Goal: Task Accomplishment & Management: Complete application form

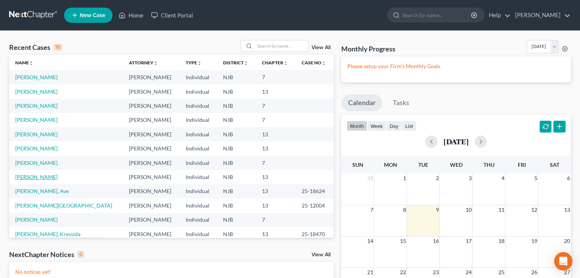
click at [47, 176] on link "[PERSON_NAME]" at bounding box center [36, 177] width 42 height 6
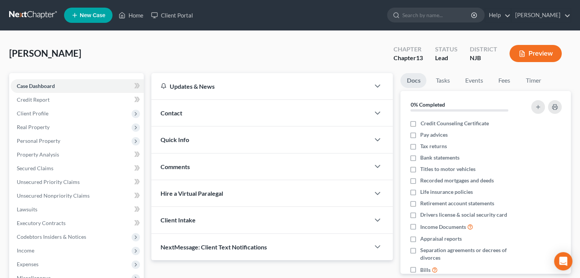
click at [97, 14] on span "New Case" at bounding box center [93, 16] width 26 height 6
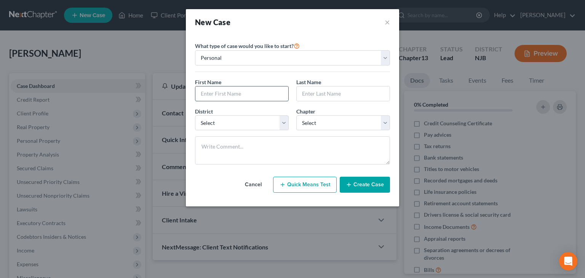
click at [199, 98] on input "text" at bounding box center [241, 93] width 93 height 14
click at [280, 202] on div "Please select case type * Bankruptcy Bankruptcy What type of case would you lik…" at bounding box center [292, 120] width 213 height 171
click at [251, 183] on button "Cancel" at bounding box center [254, 184] width 34 height 15
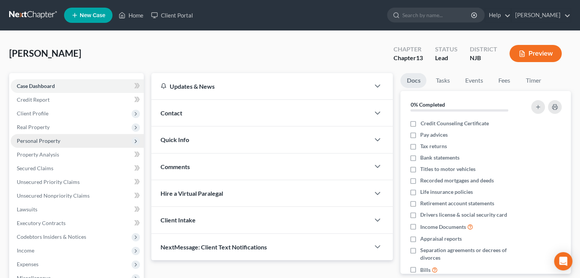
click at [31, 142] on span "Personal Property" at bounding box center [38, 141] width 43 height 6
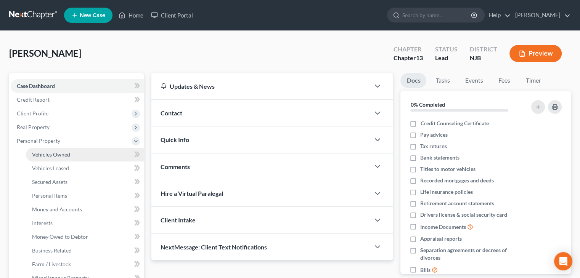
click at [45, 156] on span "Vehicles Owned" at bounding box center [51, 154] width 38 height 6
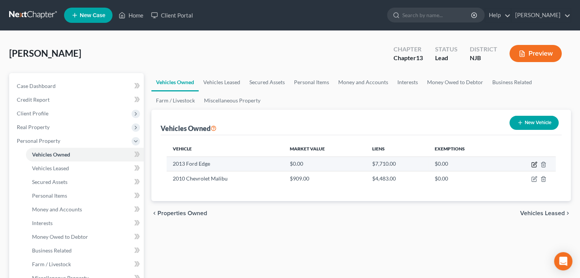
click at [533, 163] on icon "button" at bounding box center [534, 163] width 3 height 3
select select "0"
select select "13"
select select "3"
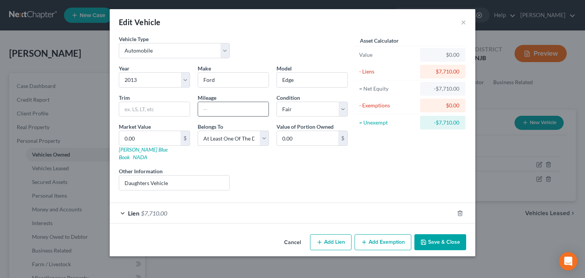
click at [202, 106] on input "text" at bounding box center [233, 109] width 70 height 14
click at [210, 107] on input "text" at bounding box center [233, 109] width 70 height 14
type input "175200"
click at [137, 150] on link "[PERSON_NAME] Blue Book" at bounding box center [143, 153] width 49 height 14
click at [143, 150] on link "[PERSON_NAME] Blue Book" at bounding box center [143, 153] width 49 height 14
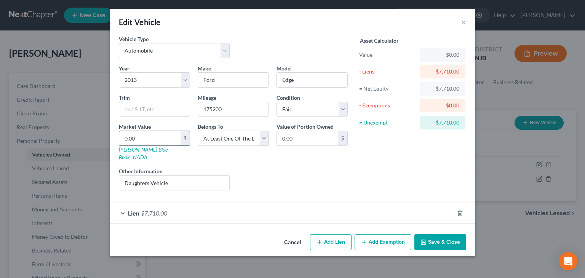
click at [147, 141] on input "0.00" at bounding box center [149, 138] width 61 height 14
type input "1"
type input "1.00"
type input "15"
type input "15.00"
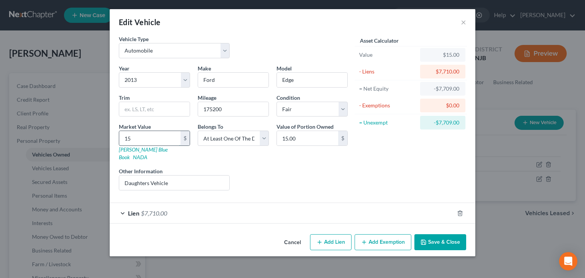
type input "157"
type input "157.00"
type input "1577"
type input "1,577.00"
type input "1,577"
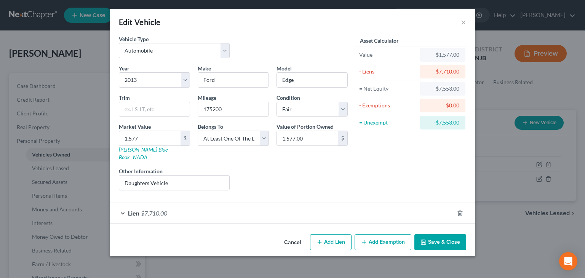
click at [137, 210] on span "Lien" at bounding box center [133, 213] width 11 height 7
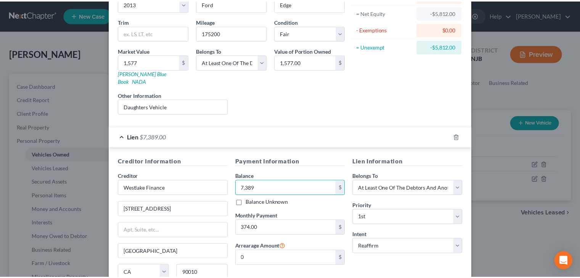
scroll to position [137, 0]
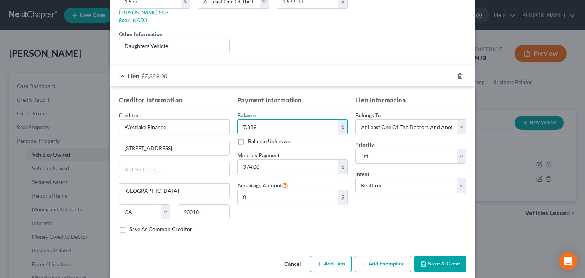
type input "7,389"
click at [453, 256] on button "Save & Close" at bounding box center [441, 264] width 52 height 16
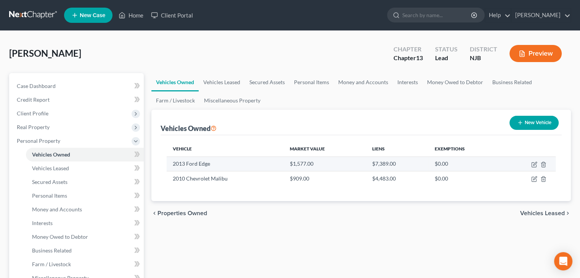
click at [187, 163] on td "2013 Ford Edge" at bounding box center [225, 164] width 117 height 14
click at [536, 164] on icon "button" at bounding box center [533, 165] width 5 height 5
select select "0"
select select "13"
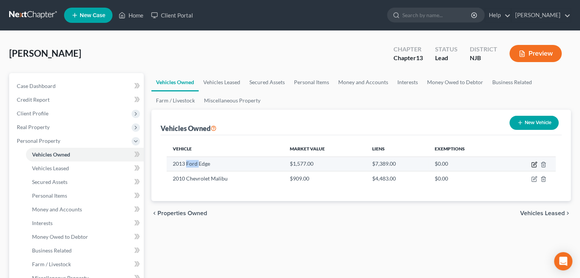
select select "3"
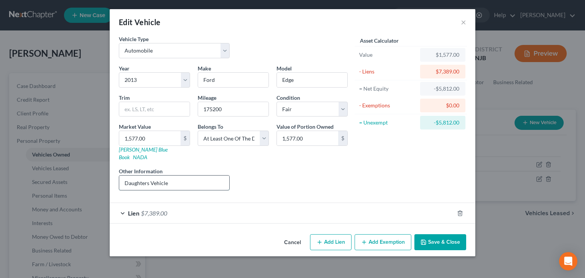
click at [171, 177] on input "Daughters Vehicle" at bounding box center [174, 183] width 110 height 14
type input "Daughters Vehicle-Daughter pays loan"
click at [442, 234] on button "Save & Close" at bounding box center [441, 242] width 52 height 16
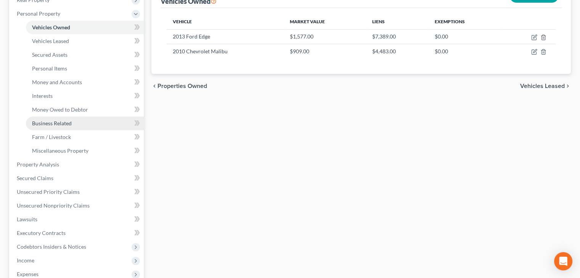
scroll to position [114, 0]
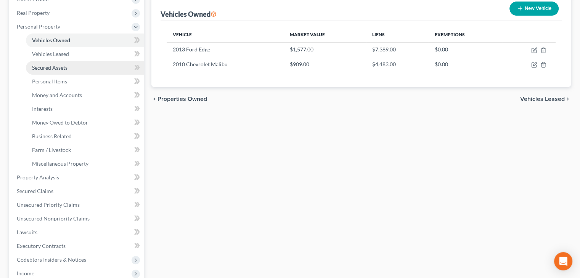
click at [53, 66] on span "Secured Assets" at bounding box center [49, 67] width 35 height 6
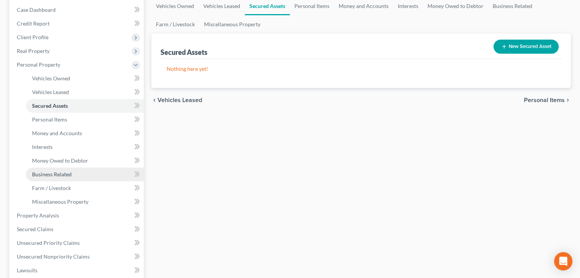
scroll to position [114, 0]
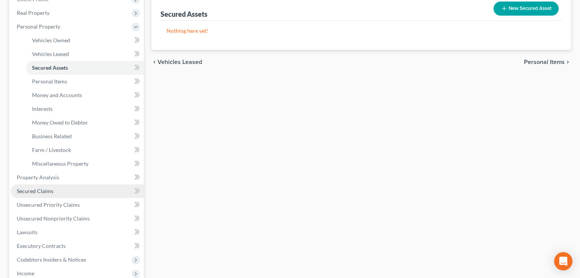
click at [48, 191] on span "Secured Claims" at bounding box center [35, 191] width 37 height 6
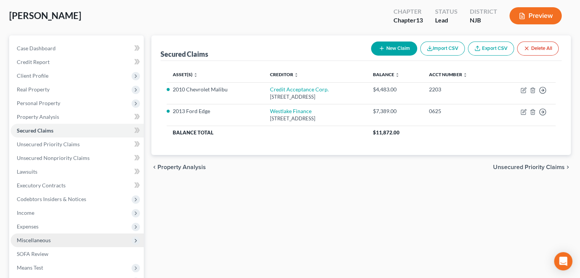
scroll to position [26, 0]
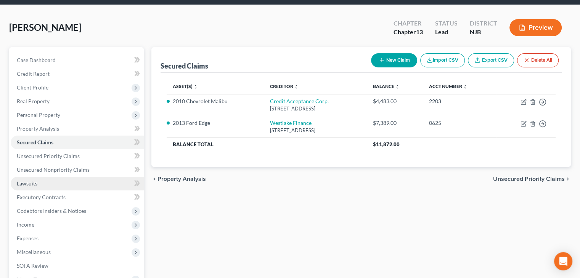
click at [28, 181] on span "Lawsuits" at bounding box center [27, 183] width 21 height 6
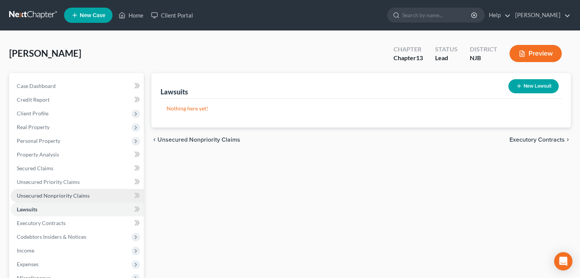
click at [66, 194] on span "Unsecured Nonpriority Claims" at bounding box center [53, 195] width 73 height 6
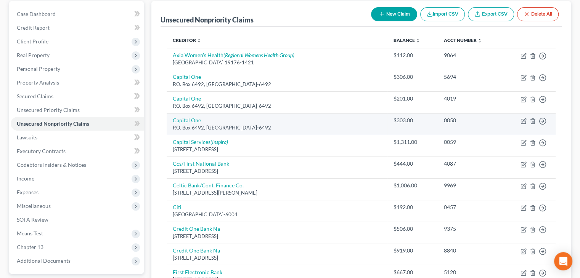
scroll to position [76, 0]
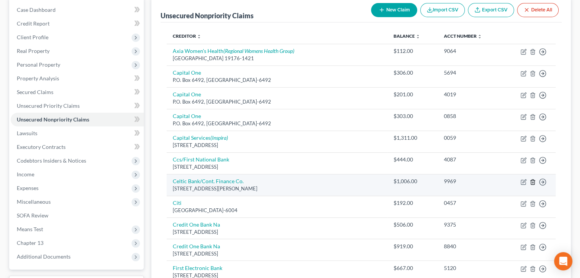
click at [532, 180] on icon "button" at bounding box center [532, 182] width 6 height 6
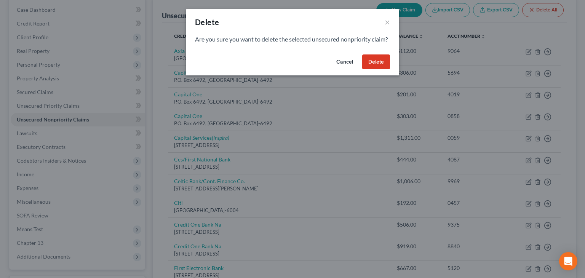
click at [370, 70] on button "Delete" at bounding box center [376, 61] width 28 height 15
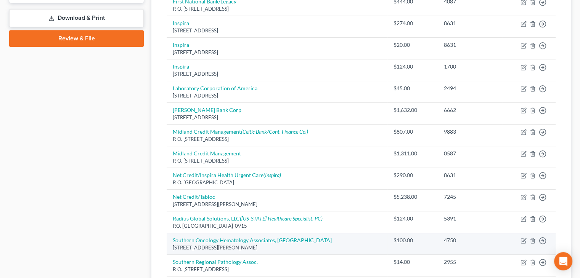
scroll to position [552, 0]
